Goal: Information Seeking & Learning: Learn about a topic

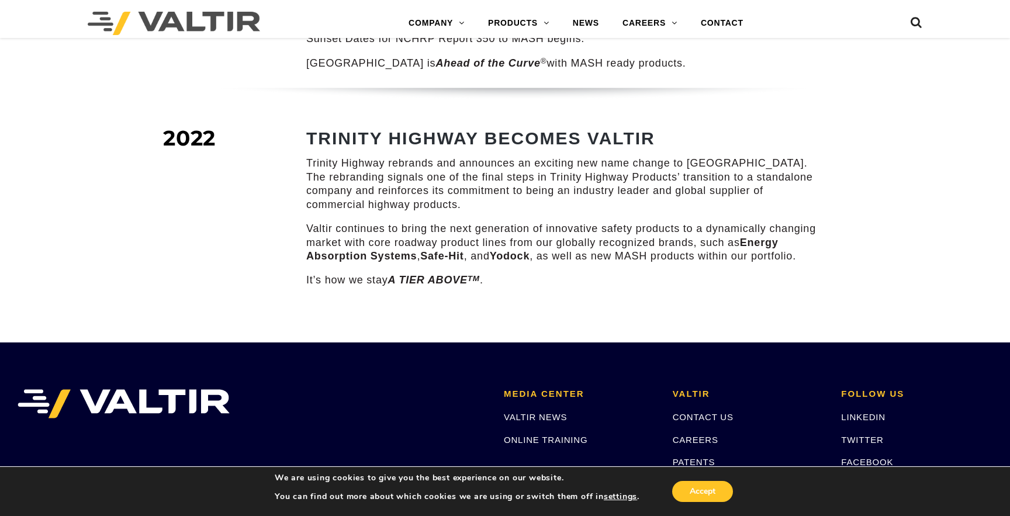
scroll to position [1636, 0]
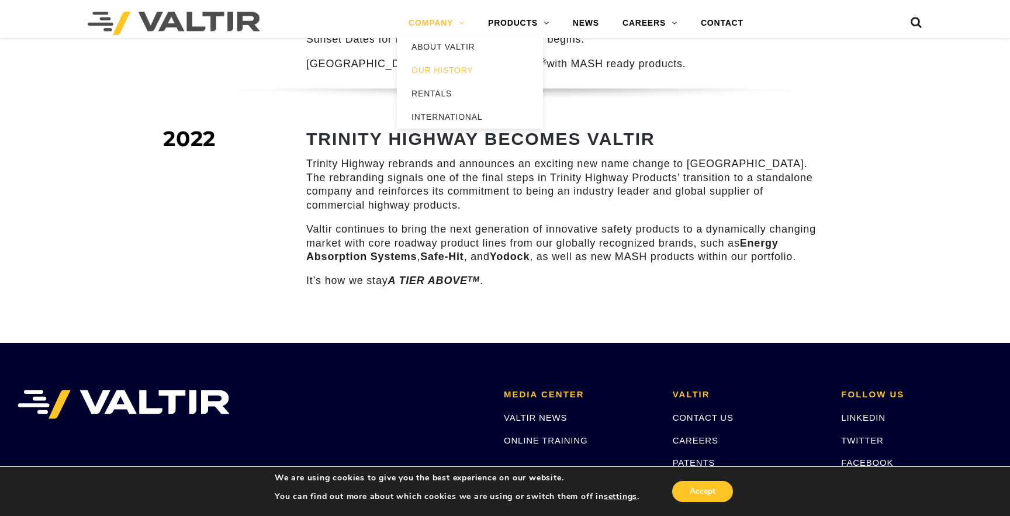
click at [427, 21] on link "COMPANY" at bounding box center [437, 23] width 80 height 23
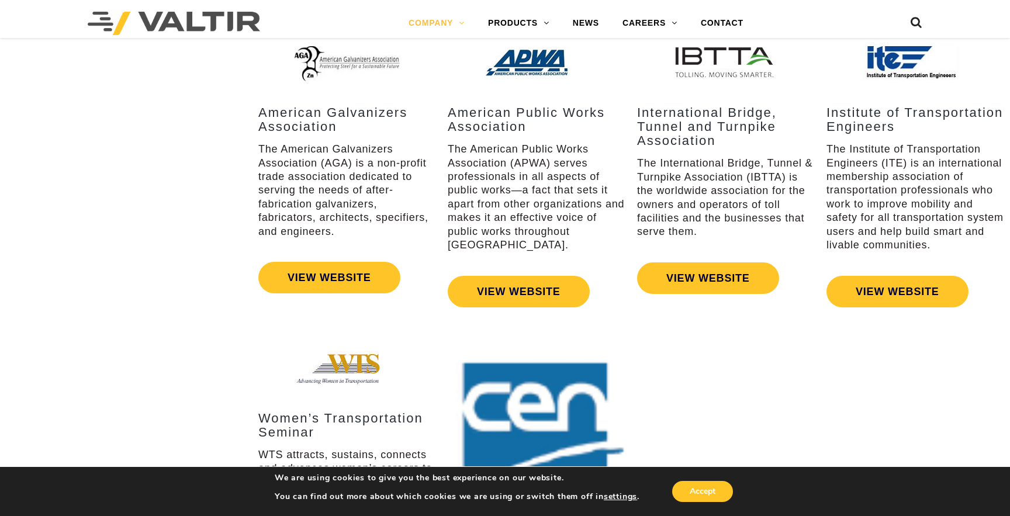
scroll to position [1572, 0]
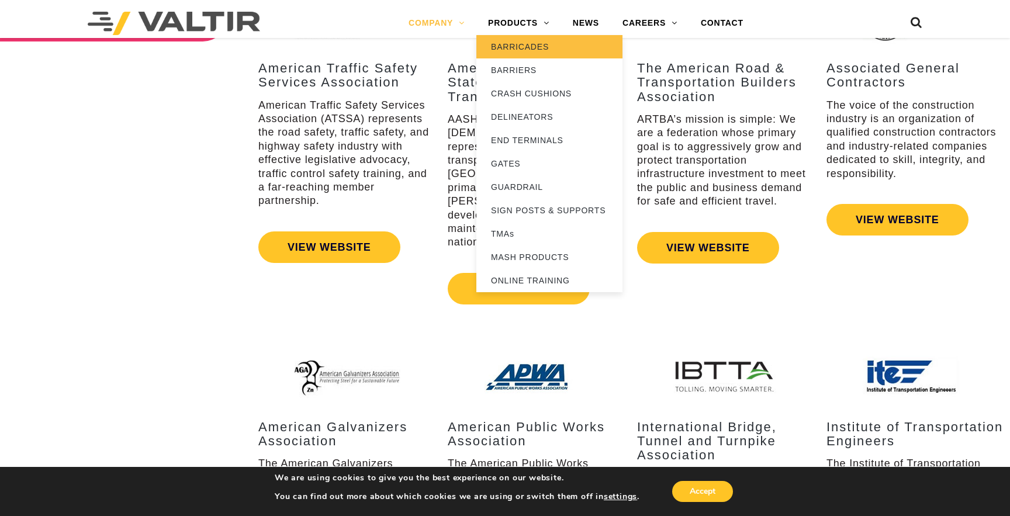
click at [523, 39] on link "BARRICADES" at bounding box center [549, 46] width 146 height 23
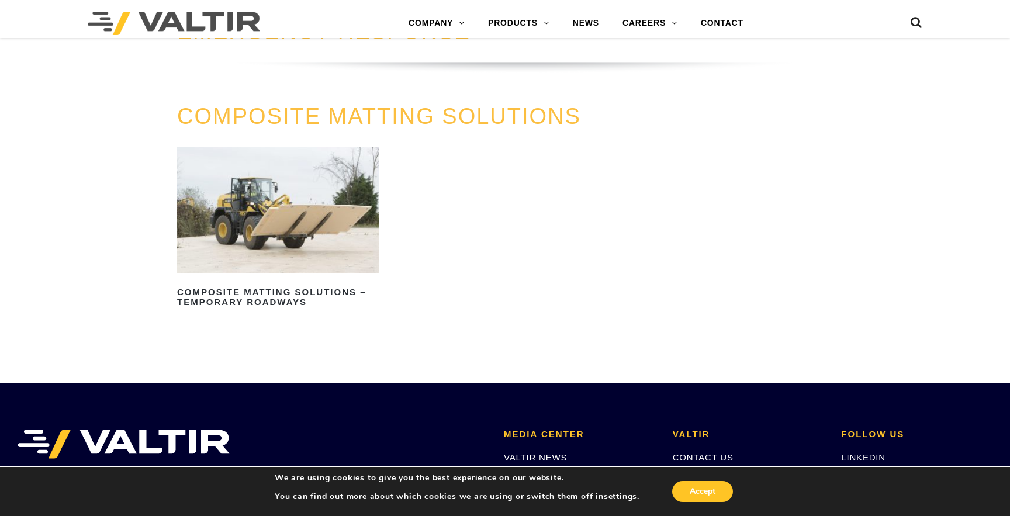
scroll to position [1274, 0]
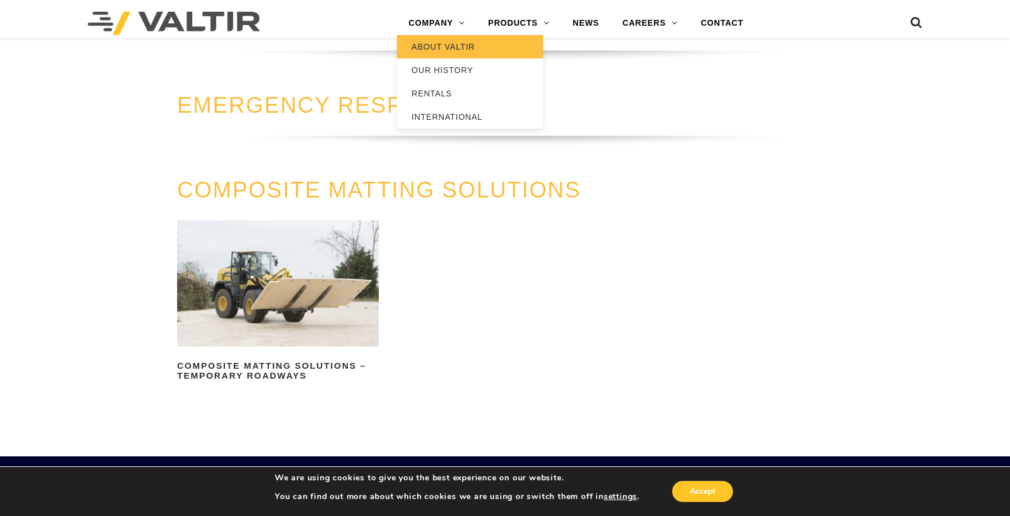
click at [447, 43] on link "ABOUT VALTIR" at bounding box center [470, 46] width 146 height 23
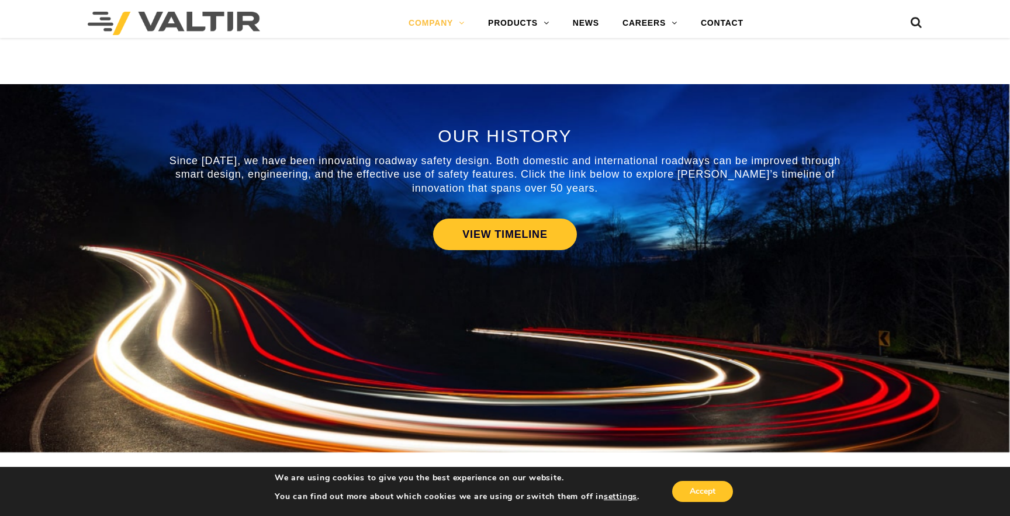
scroll to position [500, 0]
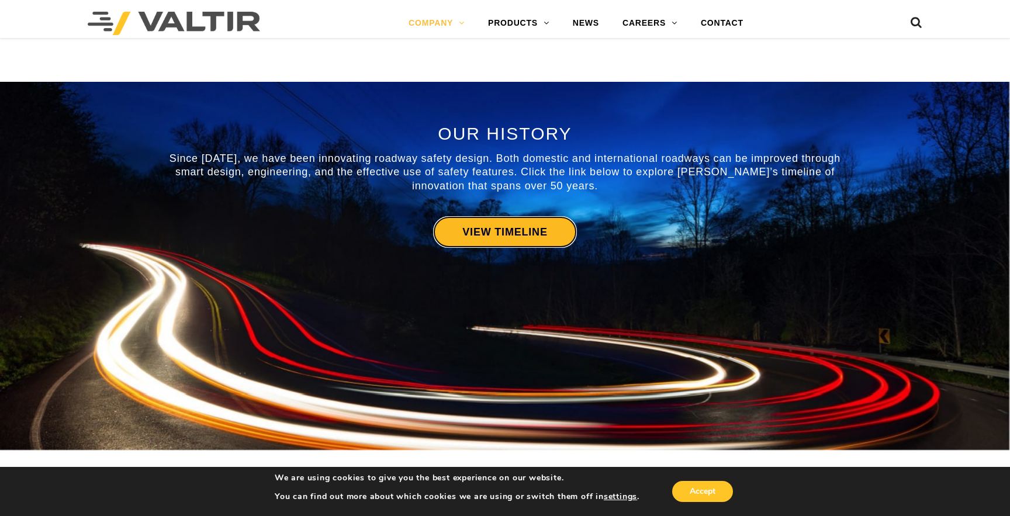
click at [501, 227] on link "VIEW TIMELINE" at bounding box center [504, 232] width 143 height 32
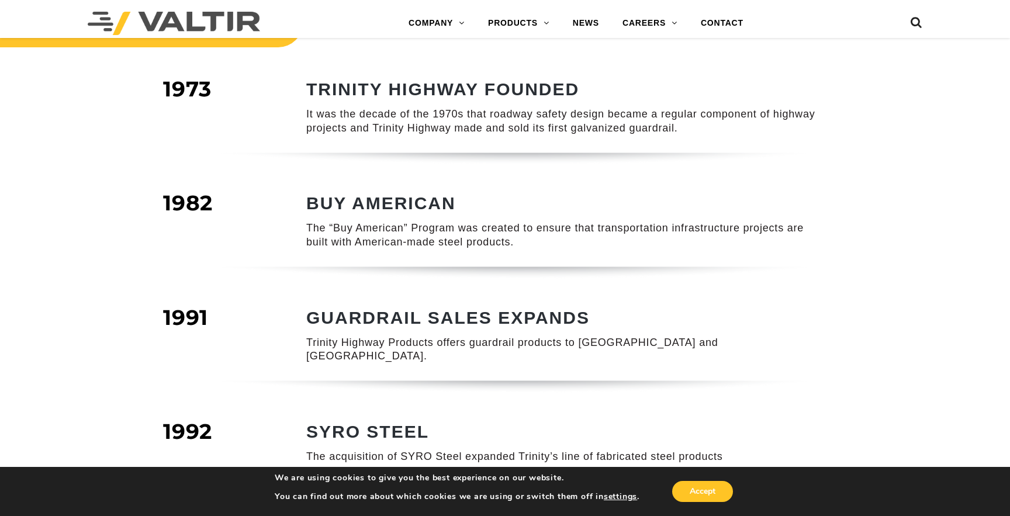
scroll to position [392, 0]
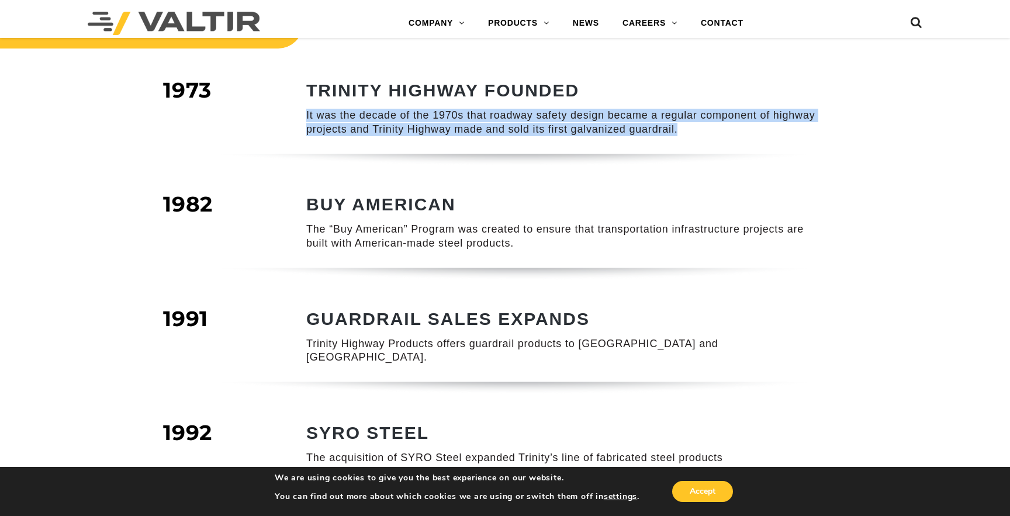
drag, startPoint x: 300, startPoint y: 119, endPoint x: 700, endPoint y: 134, distance: 400.7
click at [700, 134] on div "TRINITY HIGHWAY FOUNDED It was the decade of the 1970s that roadway safety desi…" at bounding box center [551, 117] width 561 height 73
copy p "It was the decade of the 1970s that roadway safety design became a regular comp…"
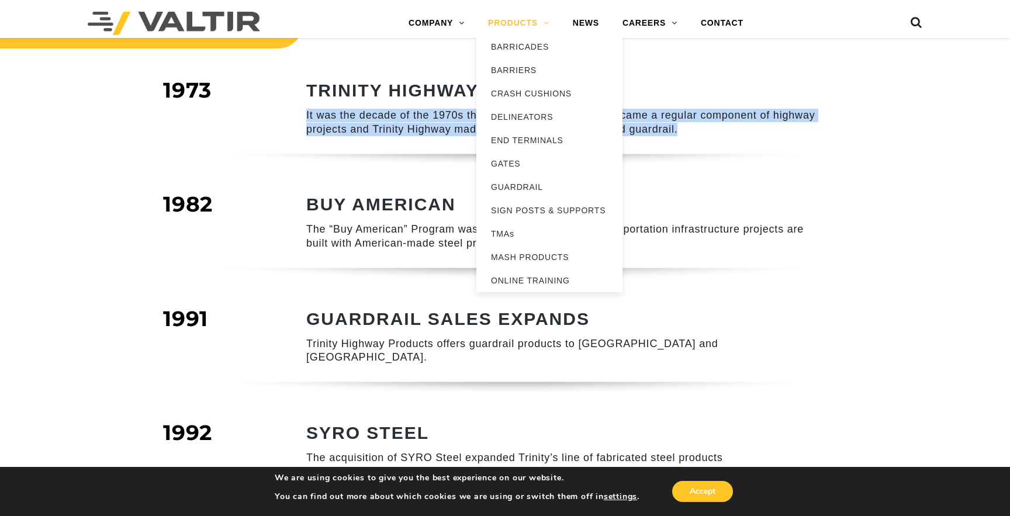
click at [519, 33] on link "PRODUCTS" at bounding box center [518, 23] width 85 height 23
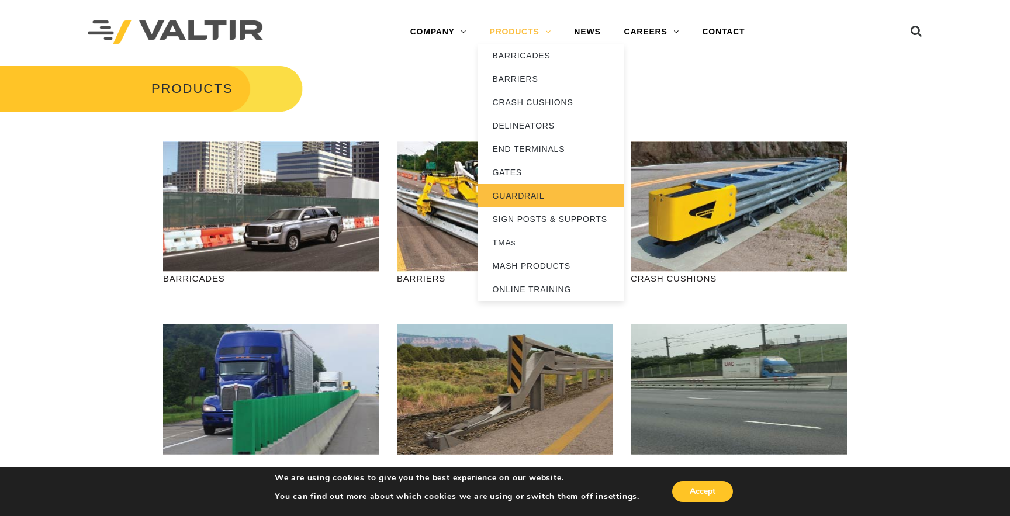
click at [526, 206] on link "GUARDRAIL" at bounding box center [551, 195] width 146 height 23
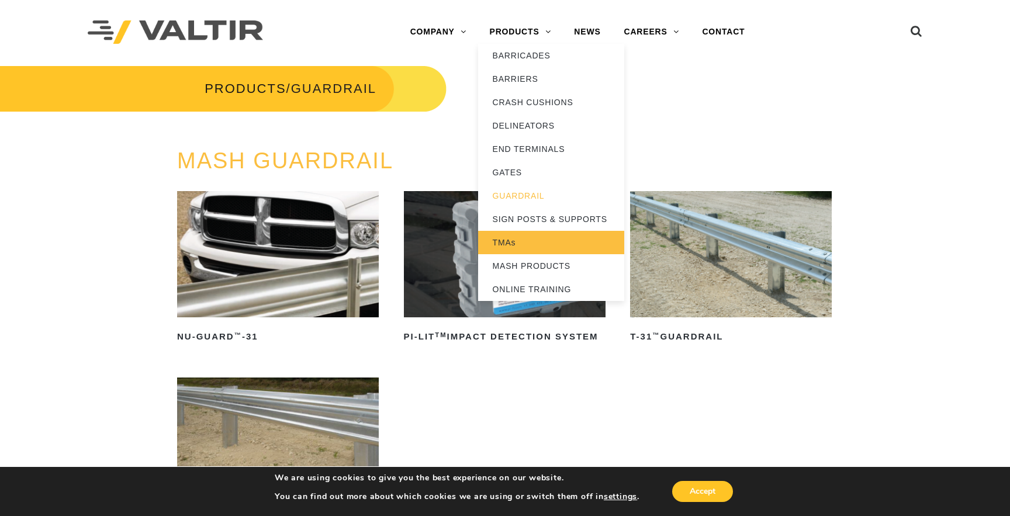
click at [530, 241] on link "TMAs" at bounding box center [551, 242] width 146 height 23
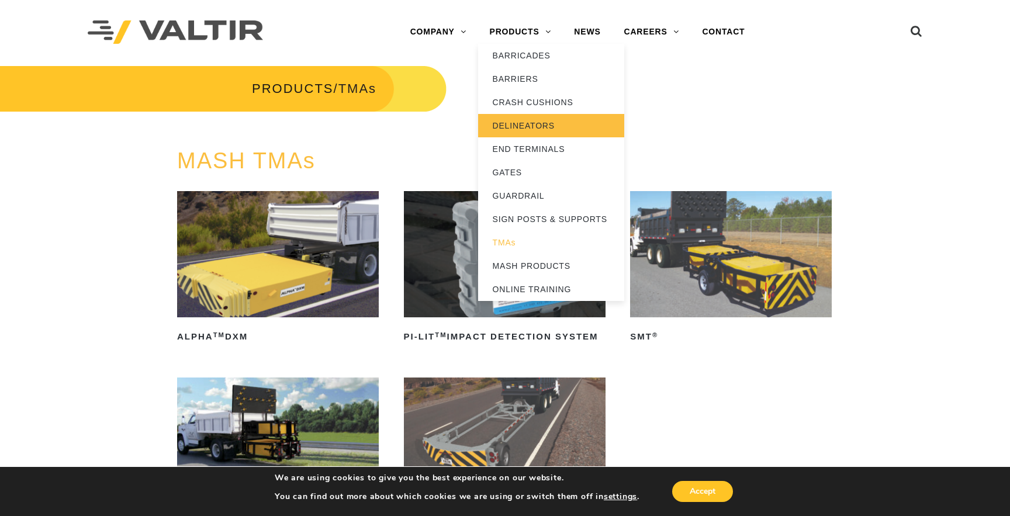
click at [514, 132] on link "DELINEATORS" at bounding box center [551, 125] width 146 height 23
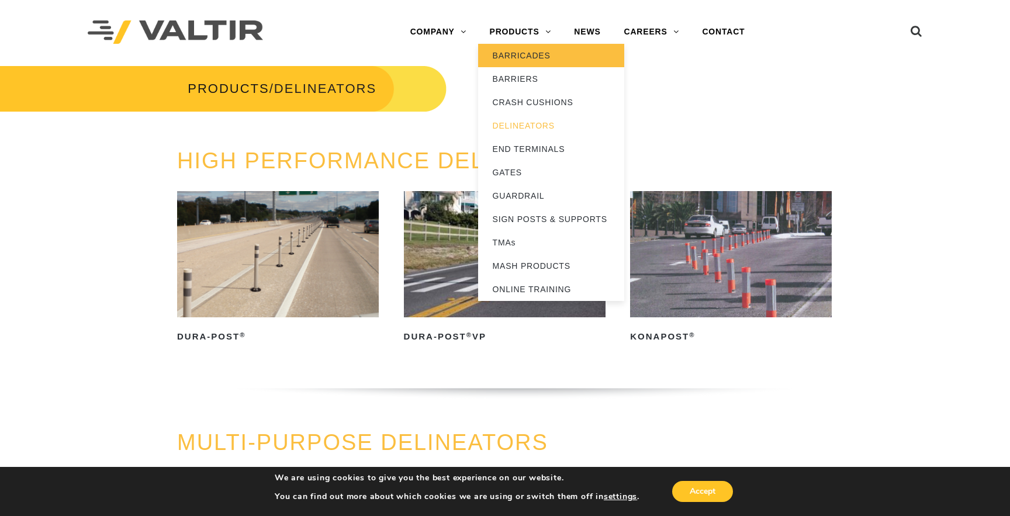
click at [525, 51] on link "BARRICADES" at bounding box center [551, 55] width 146 height 23
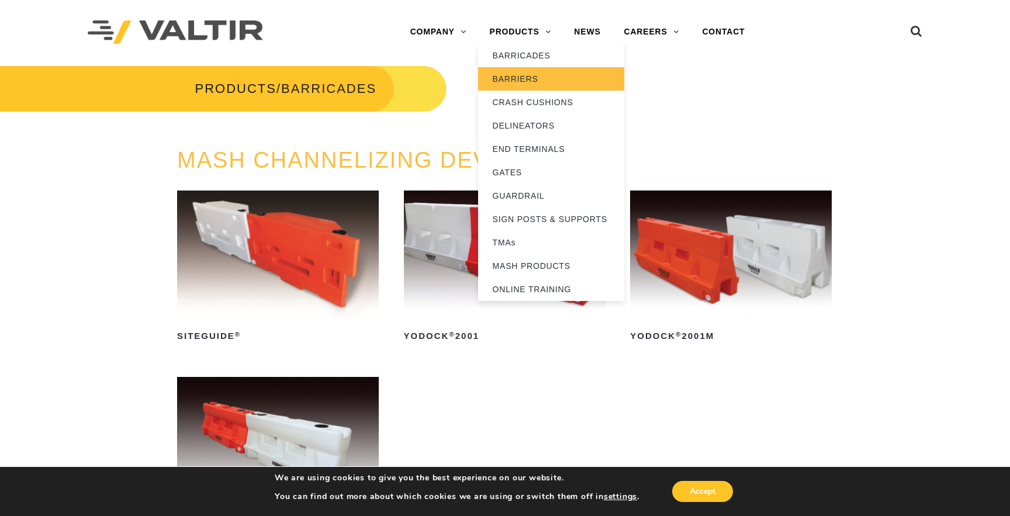
click at [522, 80] on link "BARRIERS" at bounding box center [551, 78] width 146 height 23
